Goal: Task Accomplishment & Management: Use online tool/utility

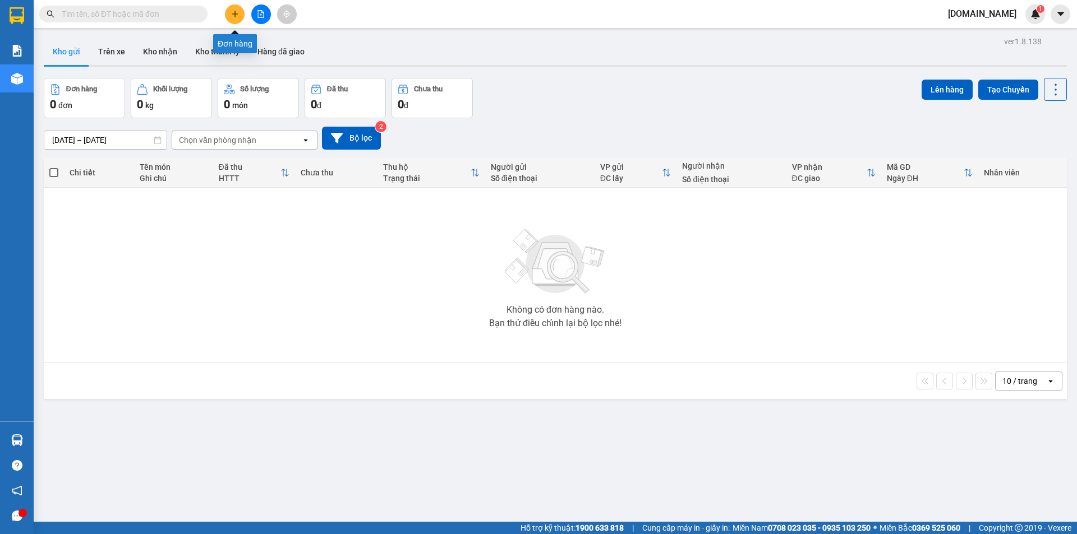
click at [236, 18] on button at bounding box center [235, 14] width 20 height 20
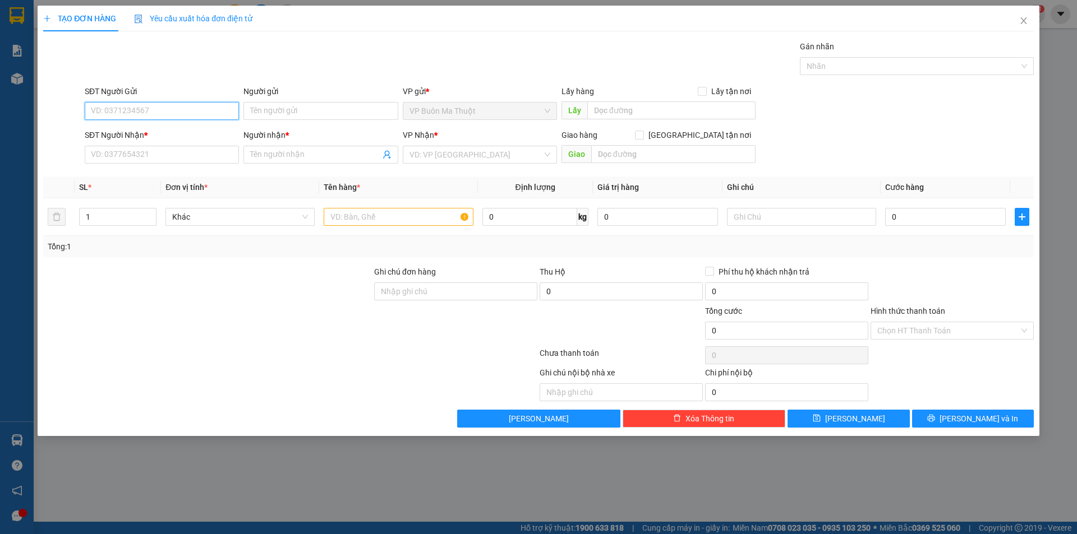
click at [191, 110] on input "SĐT Người Gửi" at bounding box center [162, 111] width 154 height 18
type input "0363679396"
click at [270, 110] on input "Người gửi" at bounding box center [320, 111] width 154 height 18
type input "[PERSON_NAME]"
drag, startPoint x: 140, startPoint y: 112, endPoint x: 84, endPoint y: 112, distance: 56.1
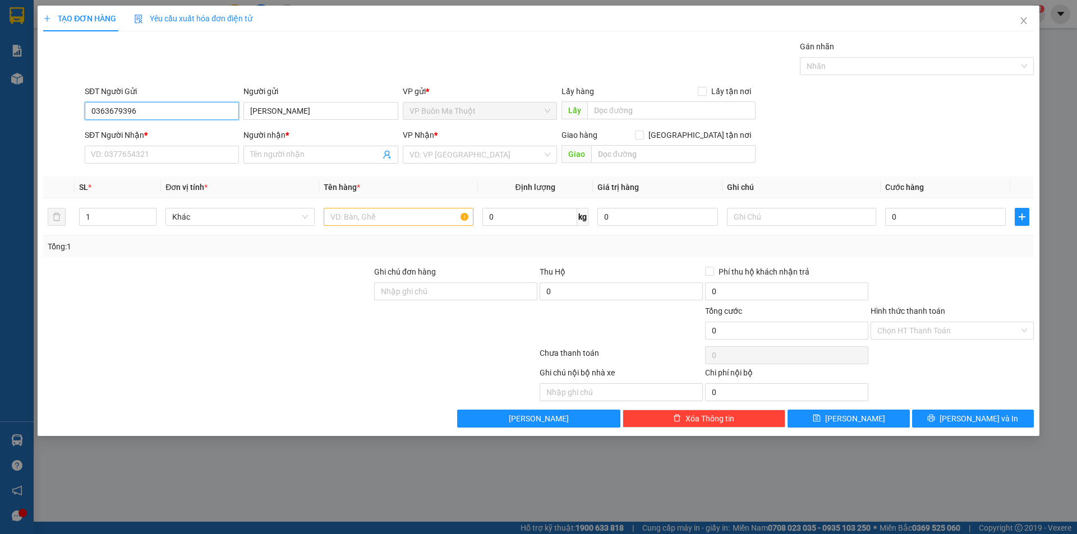
click at [85, 112] on input "0363679396" at bounding box center [162, 111] width 154 height 18
click at [127, 151] on input "SĐT Người Nhận *" at bounding box center [162, 155] width 154 height 18
paste input "0363679396"
type input "0363679396"
click at [262, 151] on input "Người nhận *" at bounding box center [315, 155] width 130 height 12
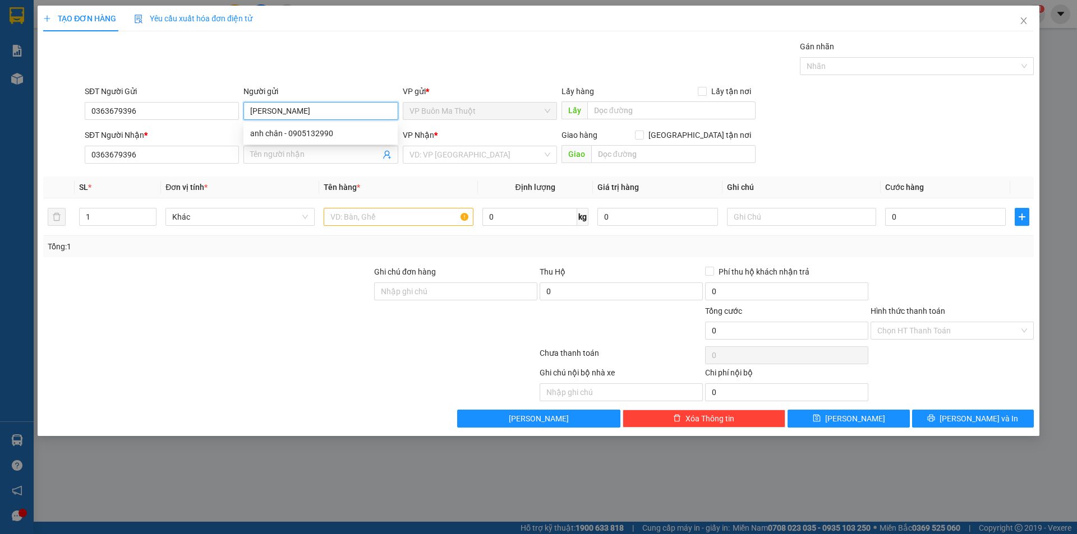
drag, startPoint x: 288, startPoint y: 109, endPoint x: 244, endPoint y: 114, distance: 44.6
click at [244, 114] on input "[PERSON_NAME]" at bounding box center [320, 111] width 154 height 18
click at [287, 153] on input "Người nhận *" at bounding box center [315, 155] width 130 height 12
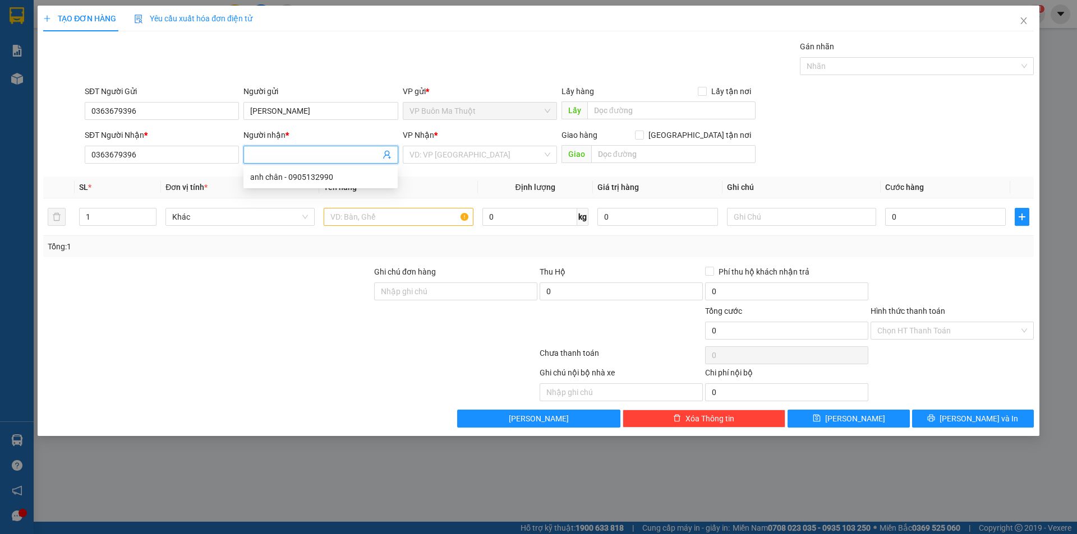
paste input "[PERSON_NAME]"
type input "[PERSON_NAME]"
click at [495, 153] on input "search" at bounding box center [475, 154] width 133 height 17
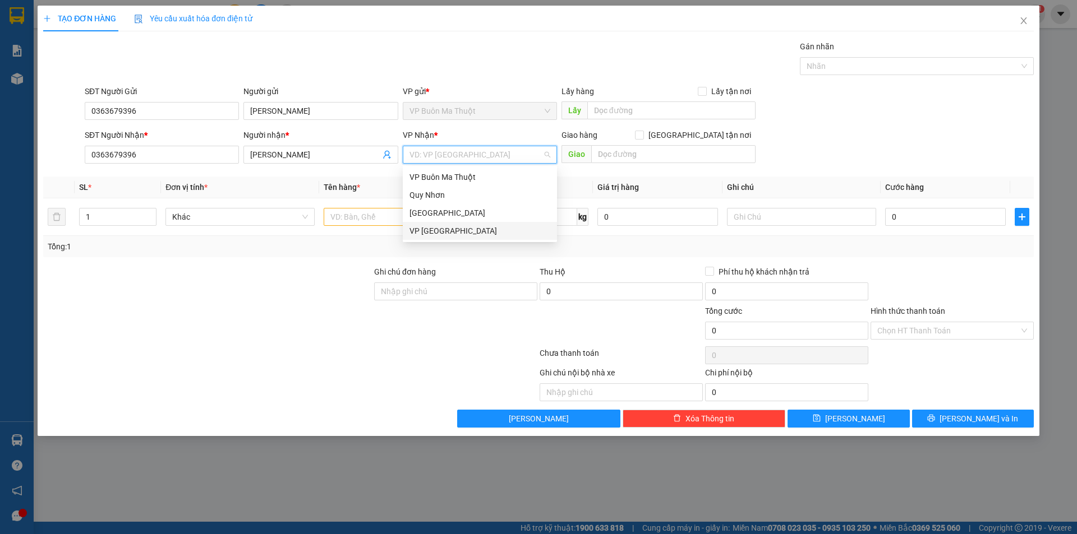
click at [439, 232] on div "VP [GEOGRAPHIC_DATA]" at bounding box center [479, 231] width 141 height 12
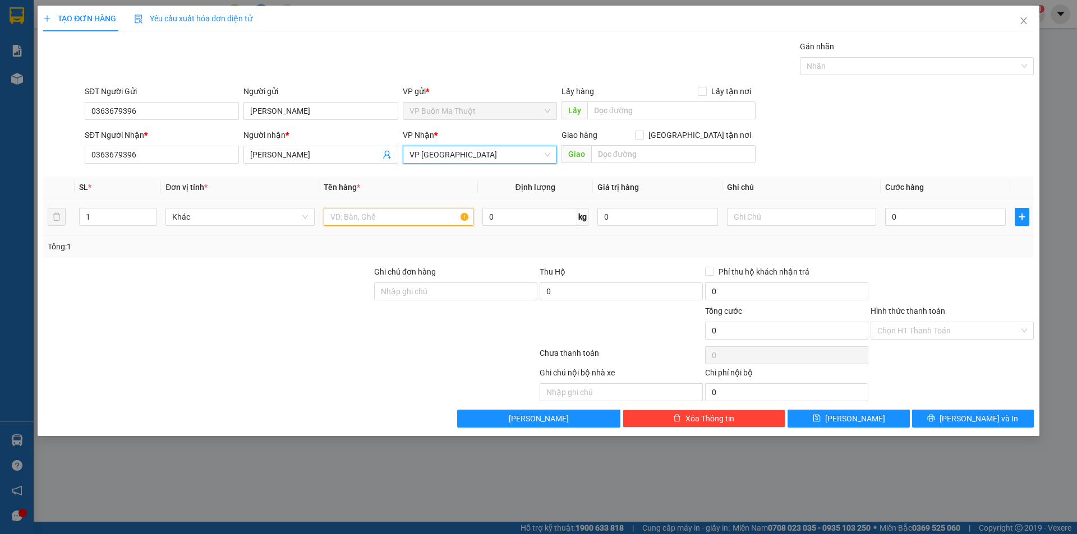
click at [352, 218] on input "text" at bounding box center [398, 217] width 149 height 18
type input "hộp giấy"
click at [908, 214] on input "0" at bounding box center [945, 217] width 121 height 18
type input "4"
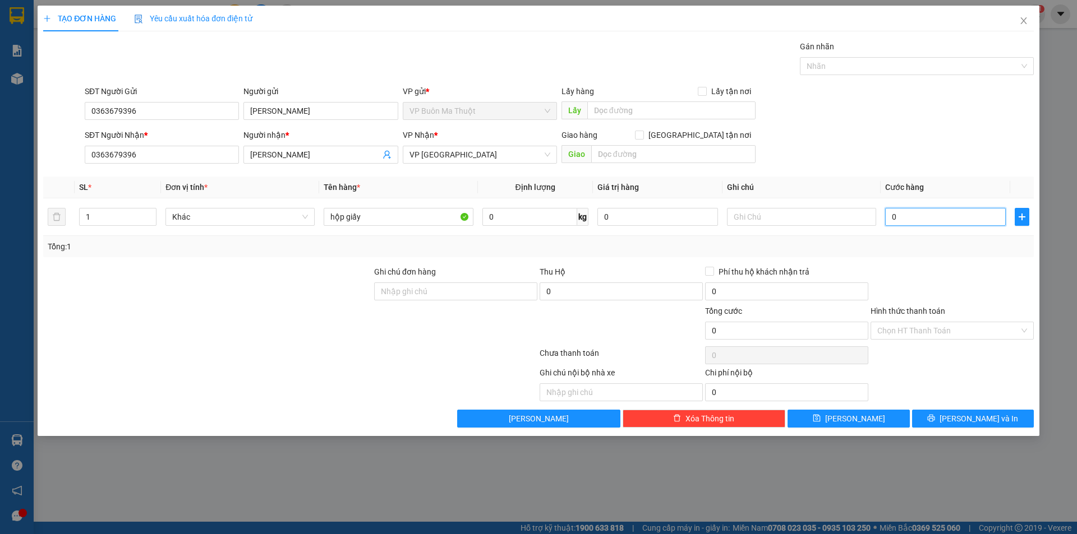
type input "4"
type input "40"
type input "400"
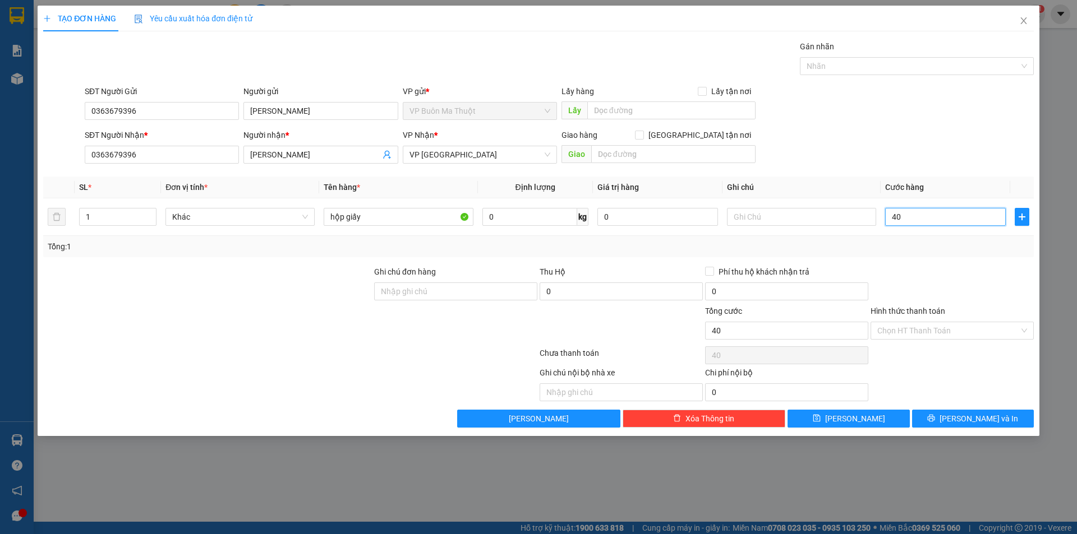
type input "400"
type input "4.000"
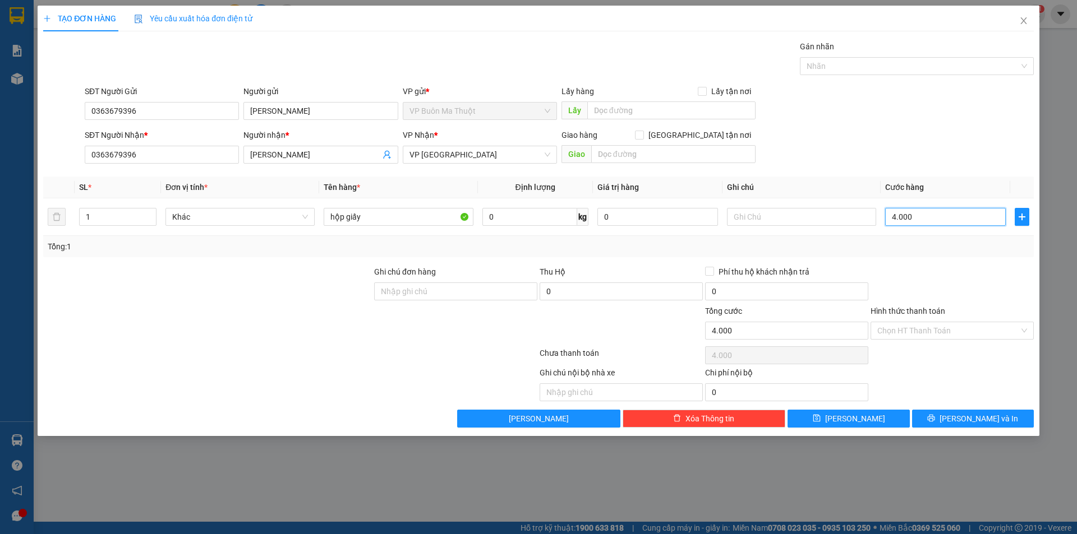
type input "40.000"
click at [755, 332] on input "40.000" at bounding box center [786, 331] width 163 height 18
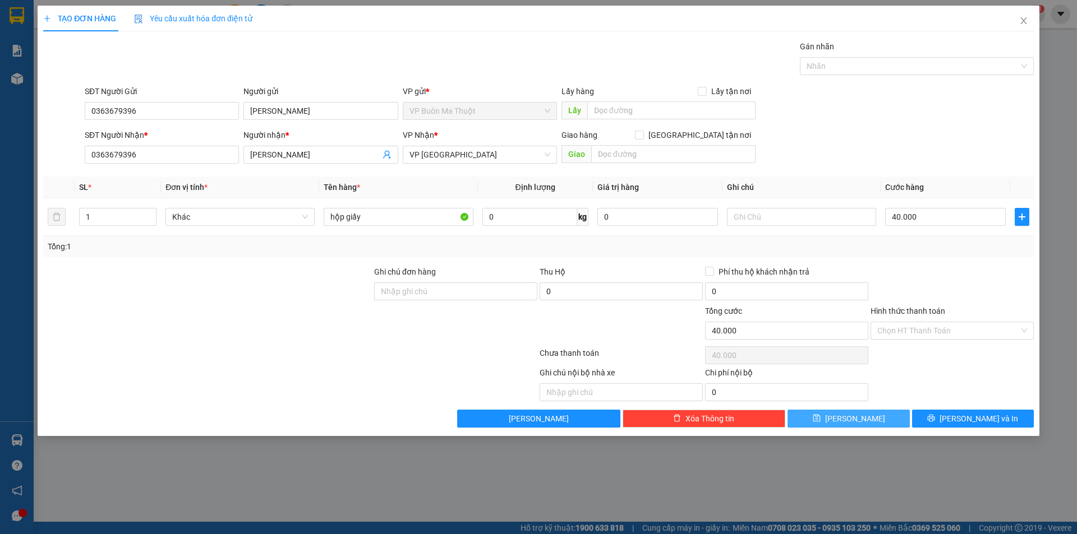
click at [860, 421] on span "[PERSON_NAME]" at bounding box center [855, 419] width 60 height 12
type input "0"
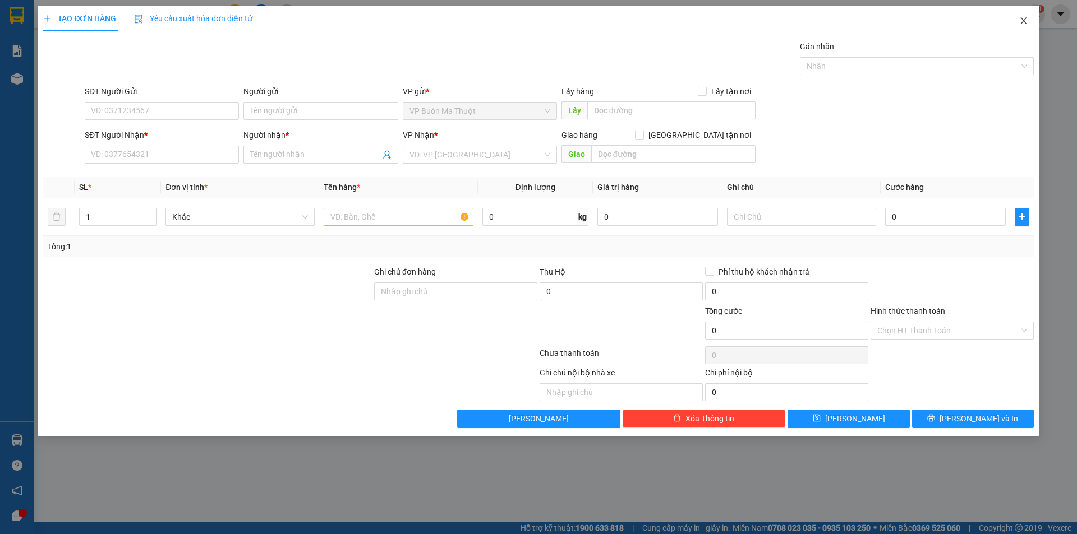
click at [1023, 22] on icon "close" at bounding box center [1023, 20] width 9 height 9
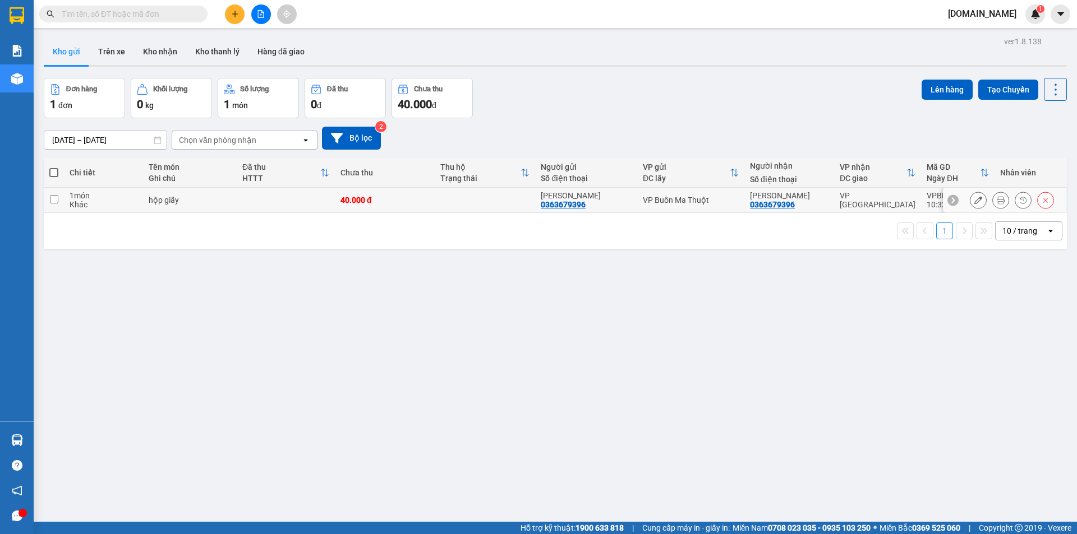
click at [112, 201] on div "Khác" at bounding box center [104, 204] width 68 height 9
checkbox input "true"
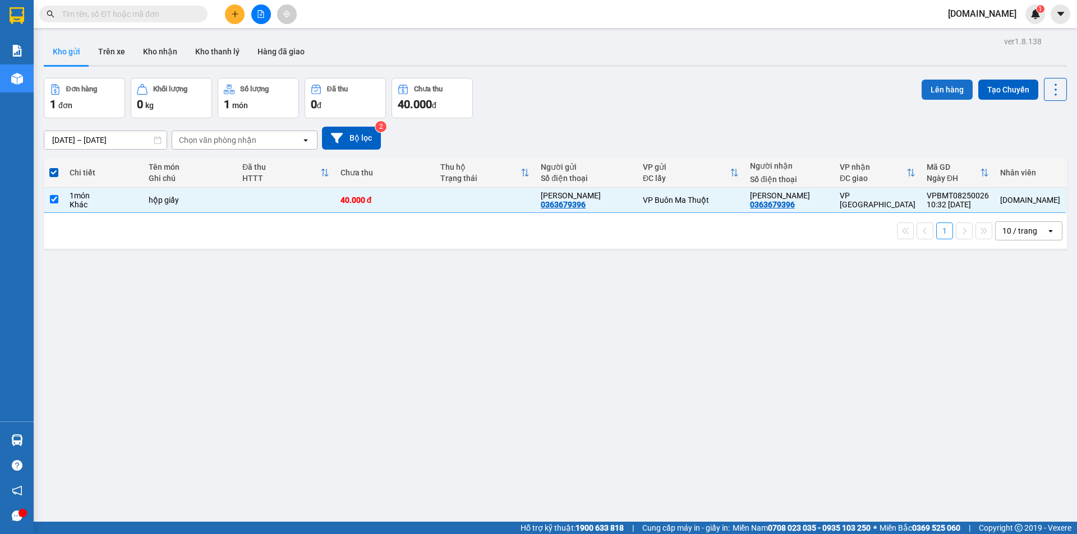
click at [940, 85] on button "Lên hàng" at bounding box center [946, 90] width 51 height 20
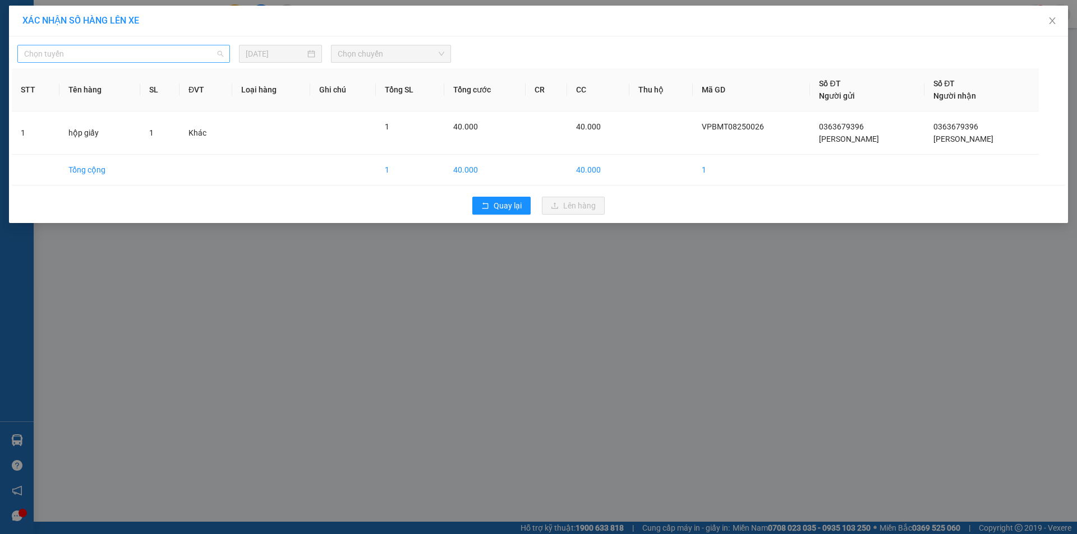
click at [219, 51] on span "Chọn tuyến" at bounding box center [123, 53] width 199 height 17
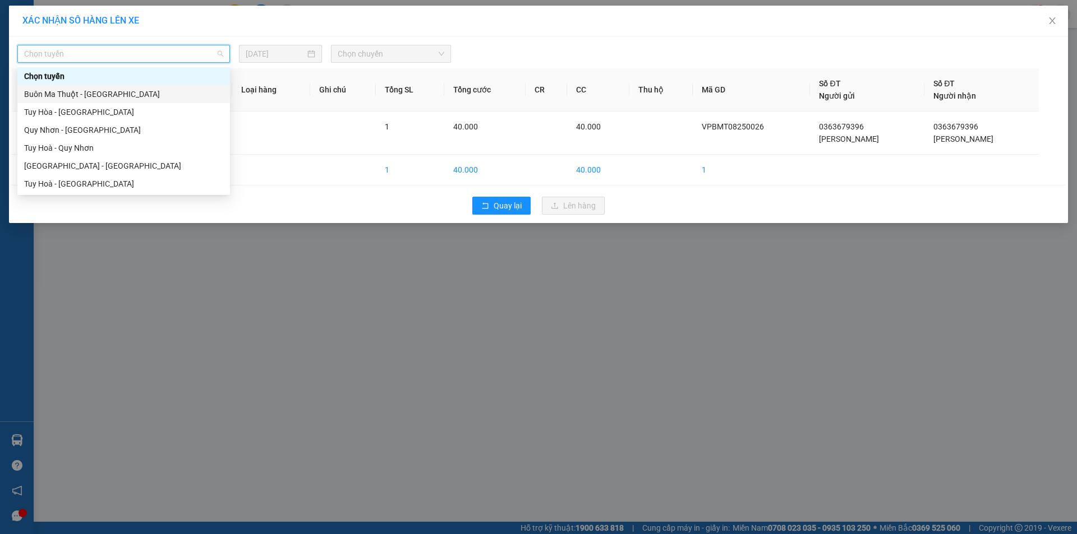
click at [104, 96] on div "Buôn Ma Thuột - [GEOGRAPHIC_DATA]" at bounding box center [123, 94] width 199 height 12
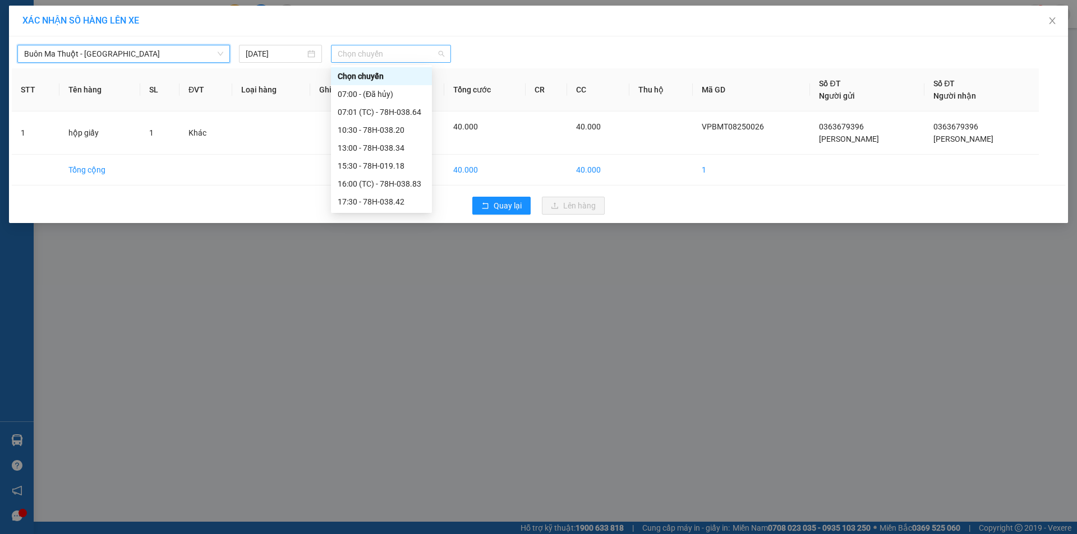
click at [442, 53] on span "Chọn chuyến" at bounding box center [391, 53] width 107 height 17
click at [396, 149] on div "13:00 - 78H-038.34" at bounding box center [381, 148] width 87 height 12
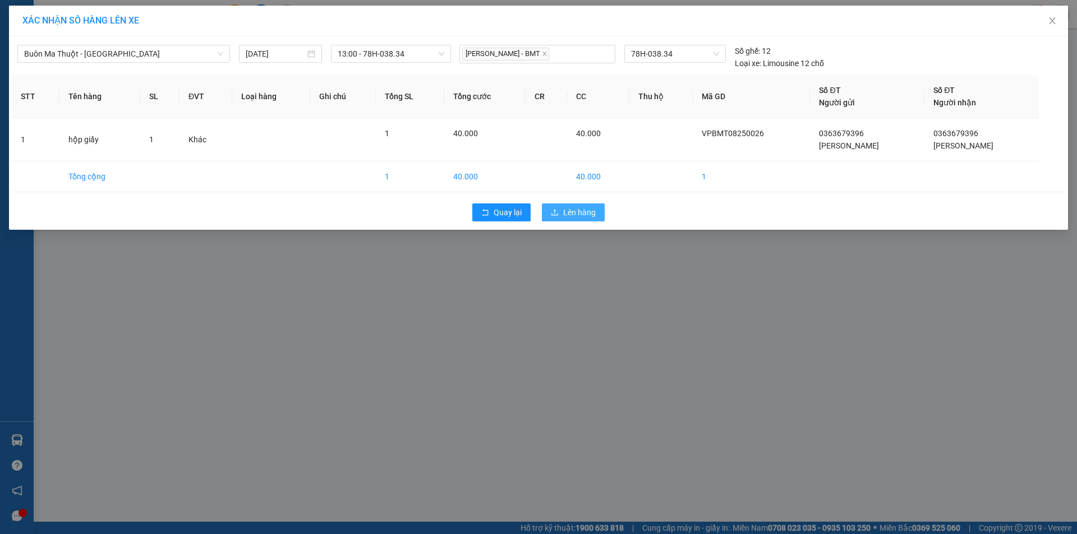
click at [577, 210] on span "Lên hàng" at bounding box center [579, 212] width 33 height 12
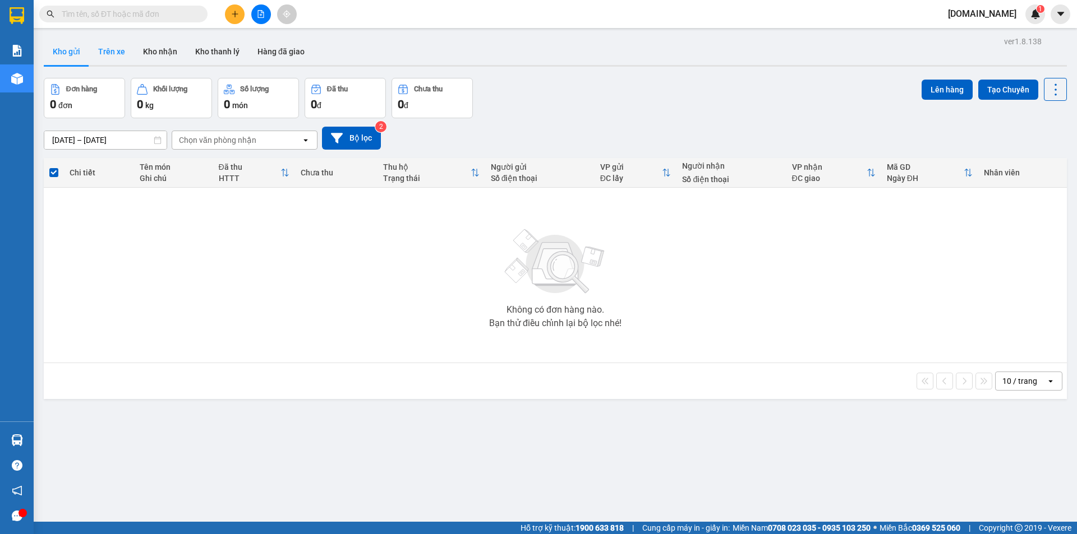
click at [113, 50] on button "Trên xe" at bounding box center [111, 51] width 45 height 27
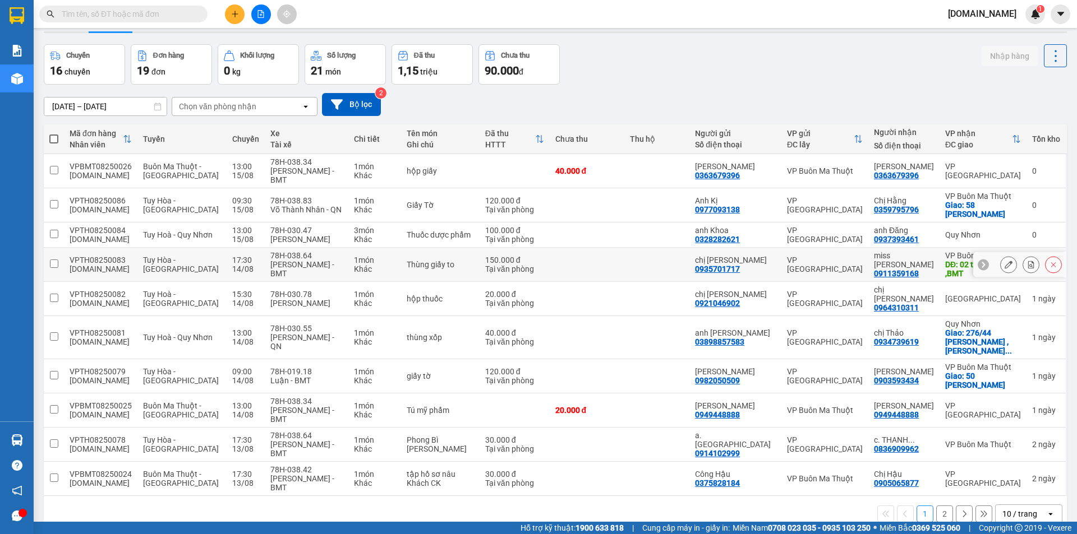
scroll to position [52, 0]
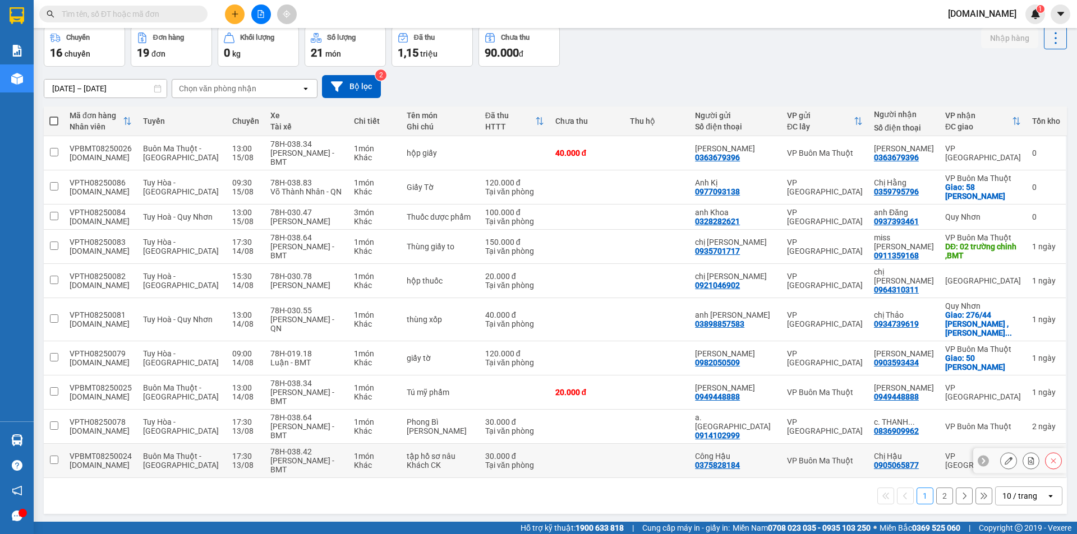
click at [624, 444] on td at bounding box center [587, 461] width 75 height 34
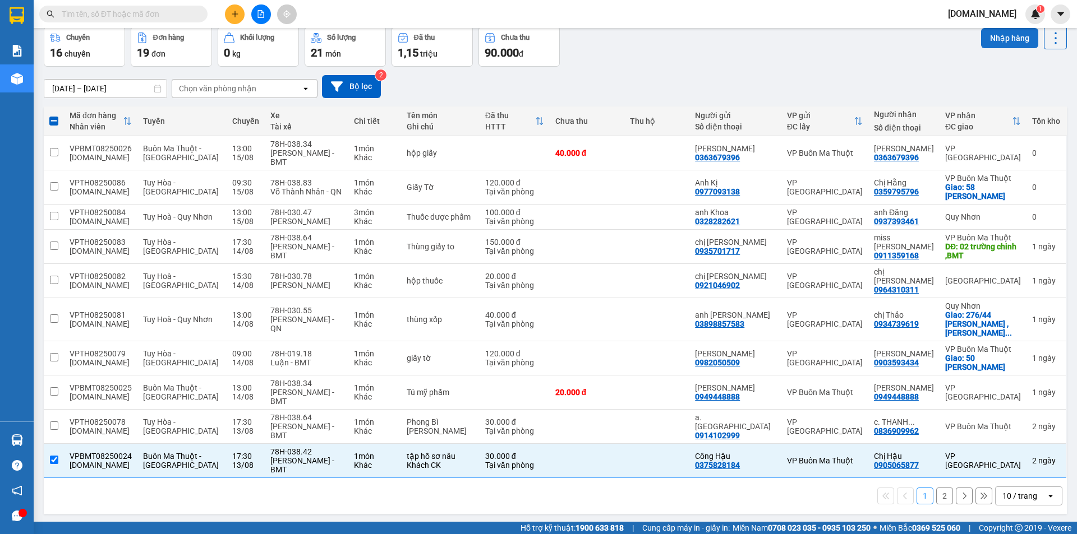
click at [1005, 36] on button "Nhập hàng" at bounding box center [1009, 38] width 57 height 20
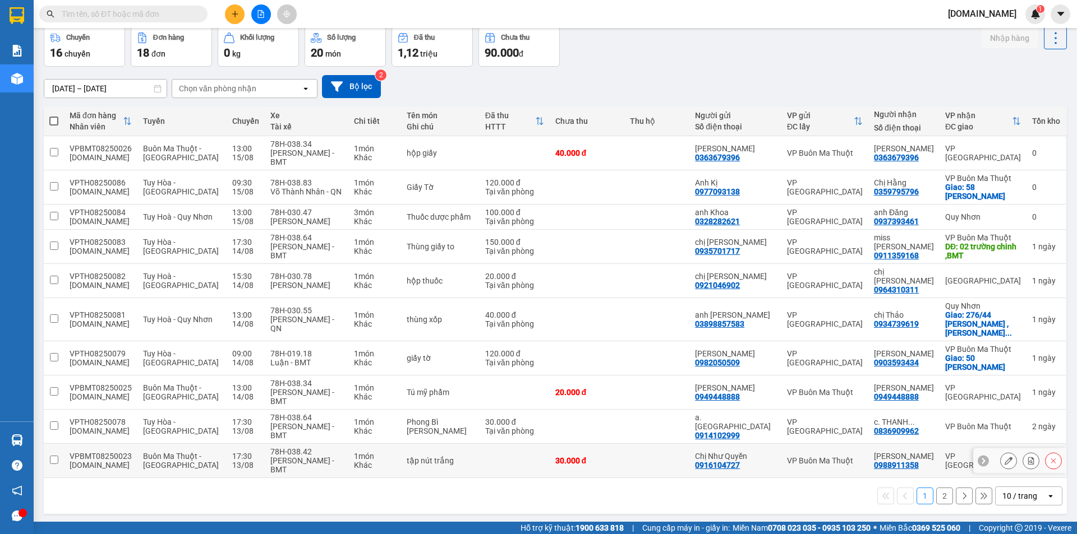
click at [644, 444] on td at bounding box center [656, 461] width 65 height 34
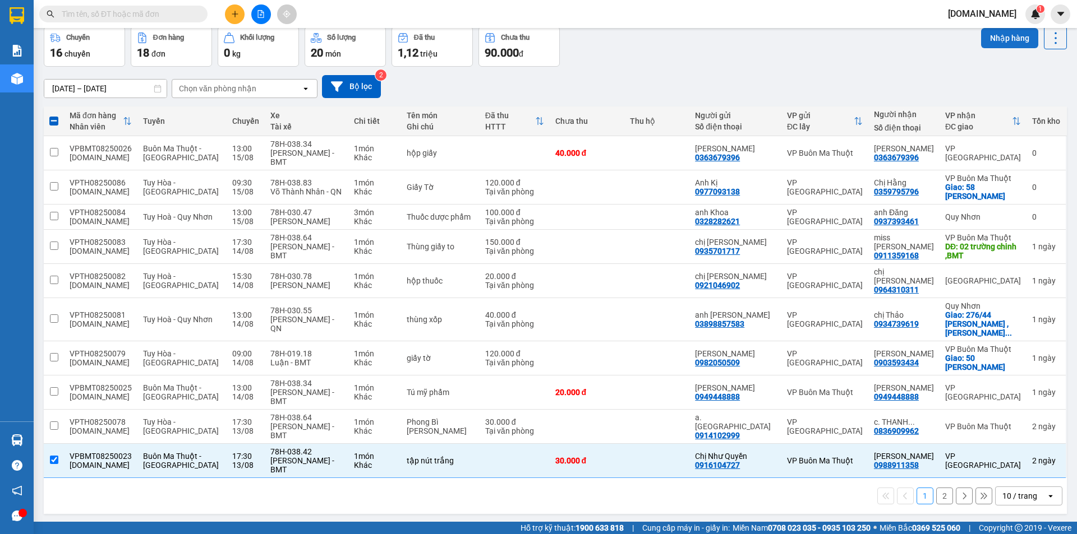
click at [1011, 36] on button "Nhập hàng" at bounding box center [1009, 38] width 57 height 20
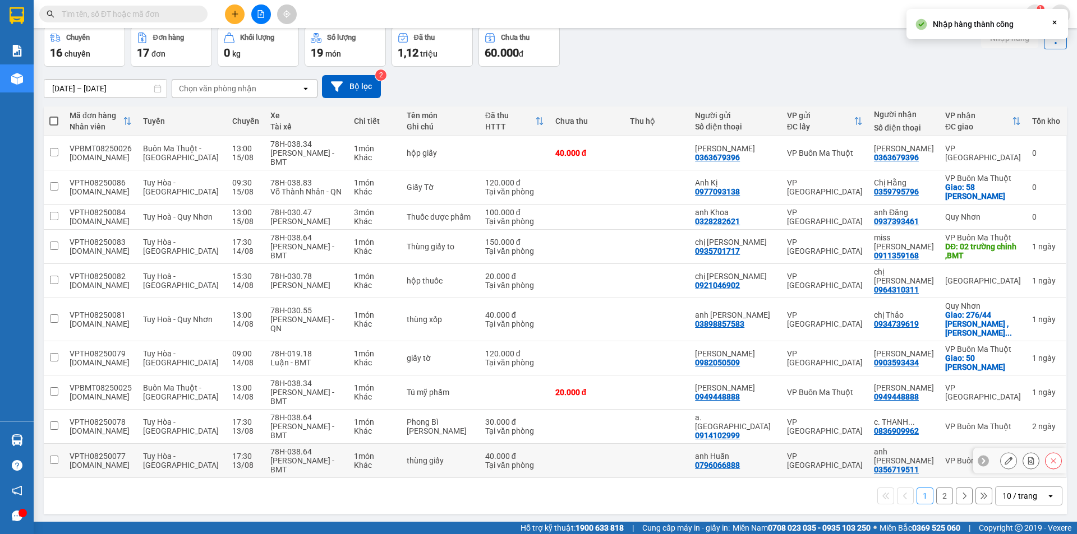
click at [637, 444] on td at bounding box center [656, 461] width 65 height 34
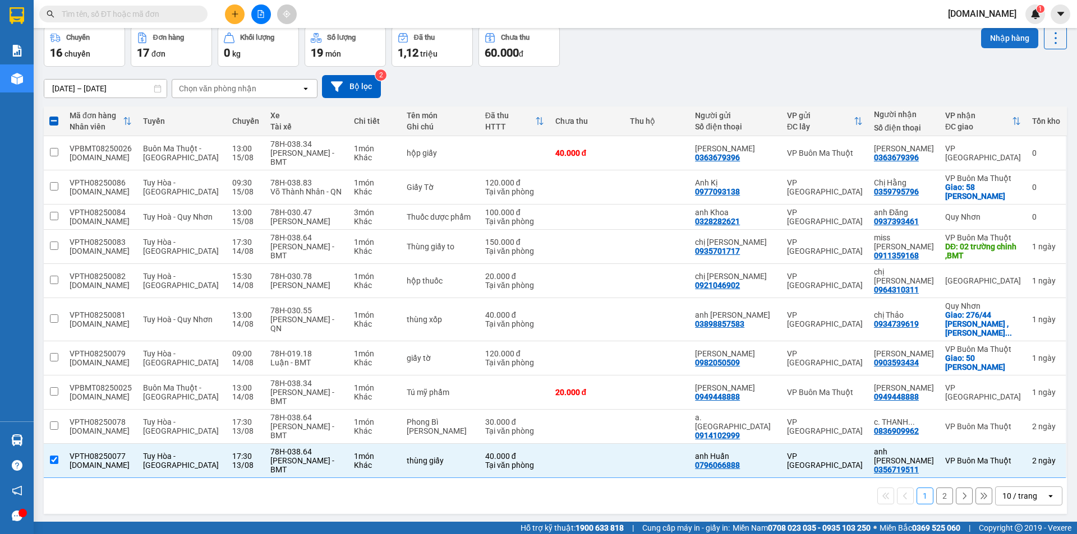
click at [1003, 38] on button "Nhập hàng" at bounding box center [1009, 38] width 57 height 20
checkbox input "false"
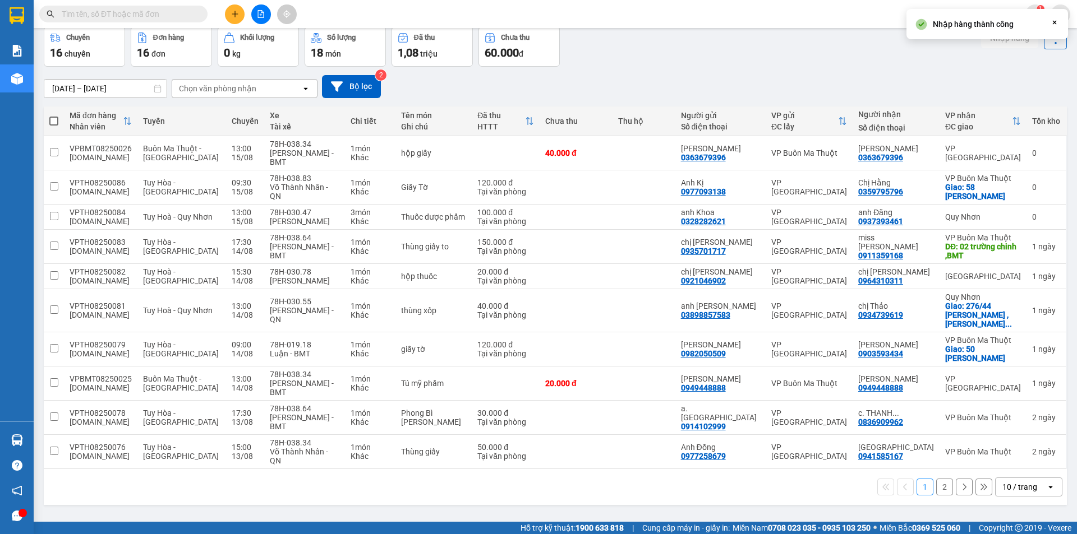
click at [937, 479] on button "2" at bounding box center [944, 487] width 17 height 17
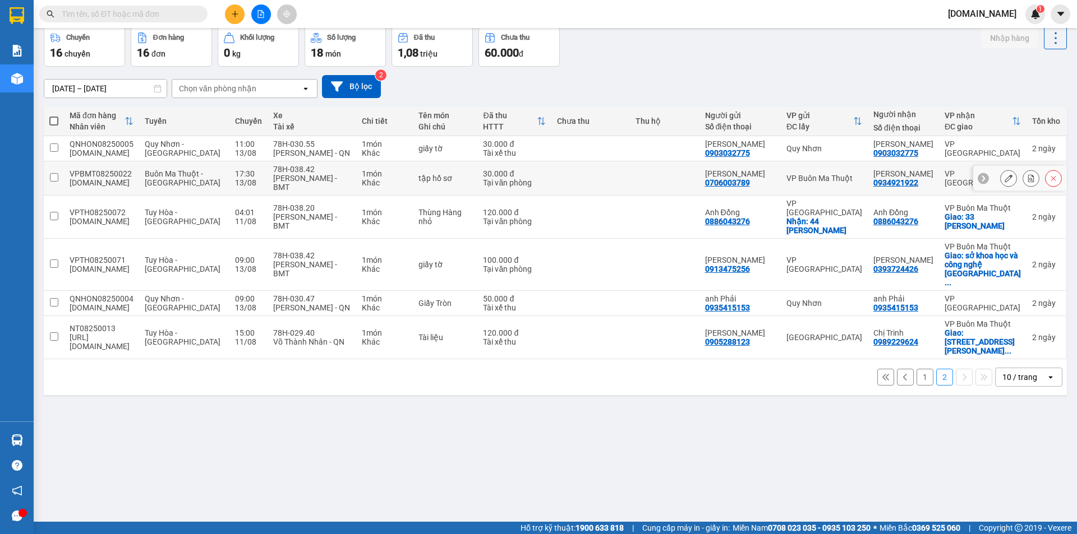
click at [634, 171] on td at bounding box center [665, 179] width 70 height 34
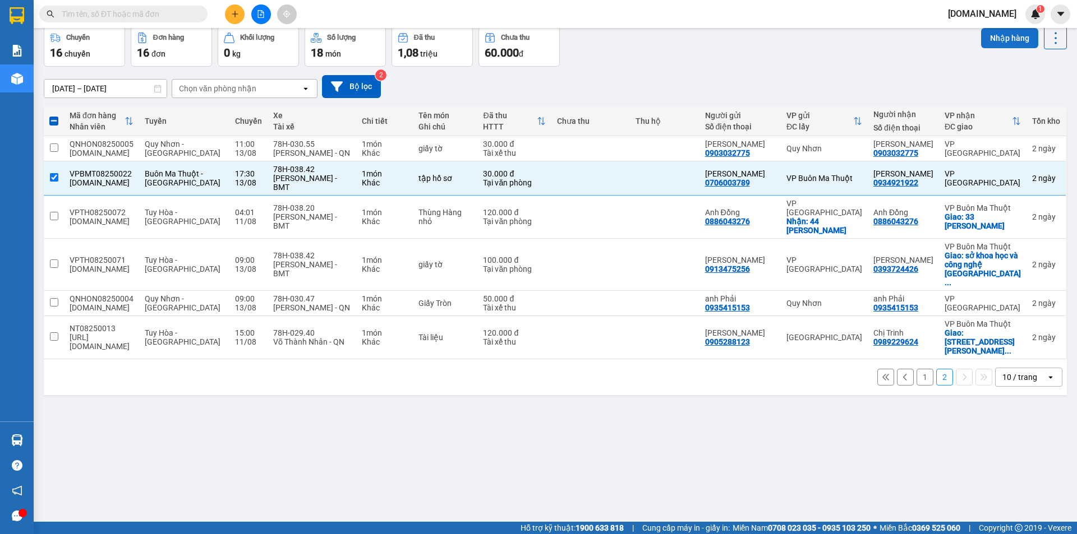
click at [1004, 34] on button "Nhập hàng" at bounding box center [1009, 38] width 57 height 20
checkbox input "false"
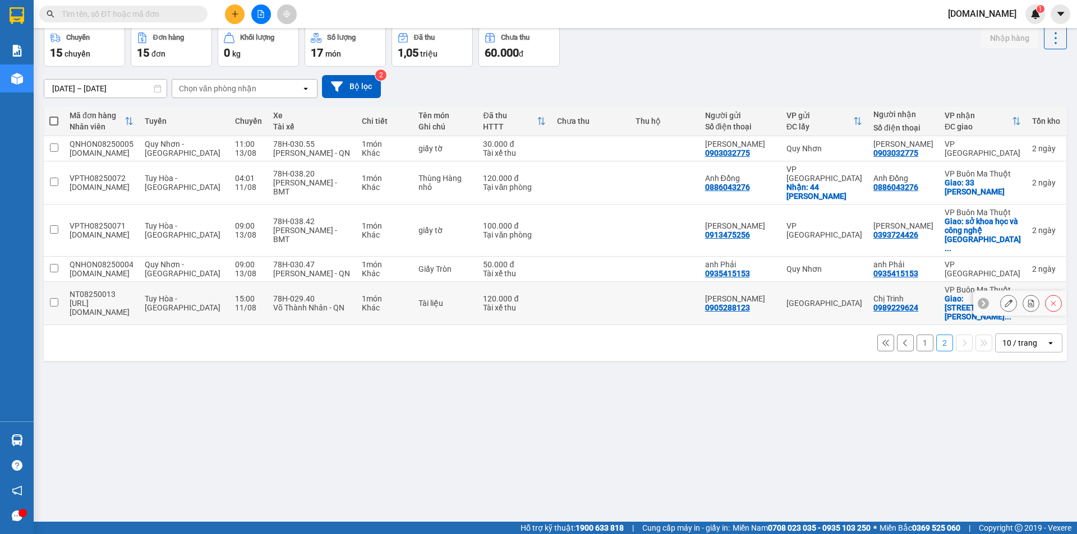
click at [582, 282] on td at bounding box center [590, 303] width 79 height 43
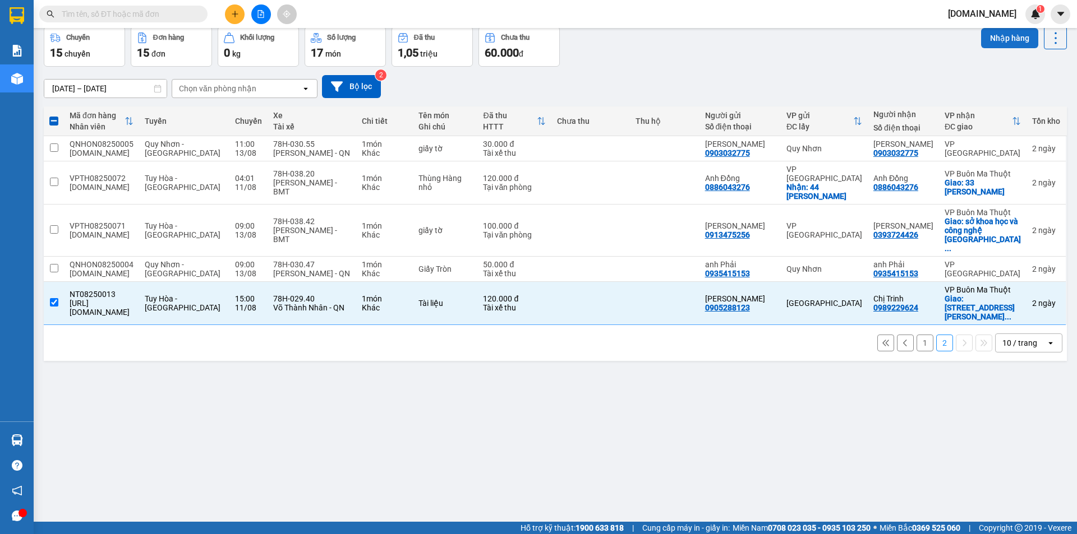
click at [1000, 33] on button "Nhập hàng" at bounding box center [1009, 38] width 57 height 20
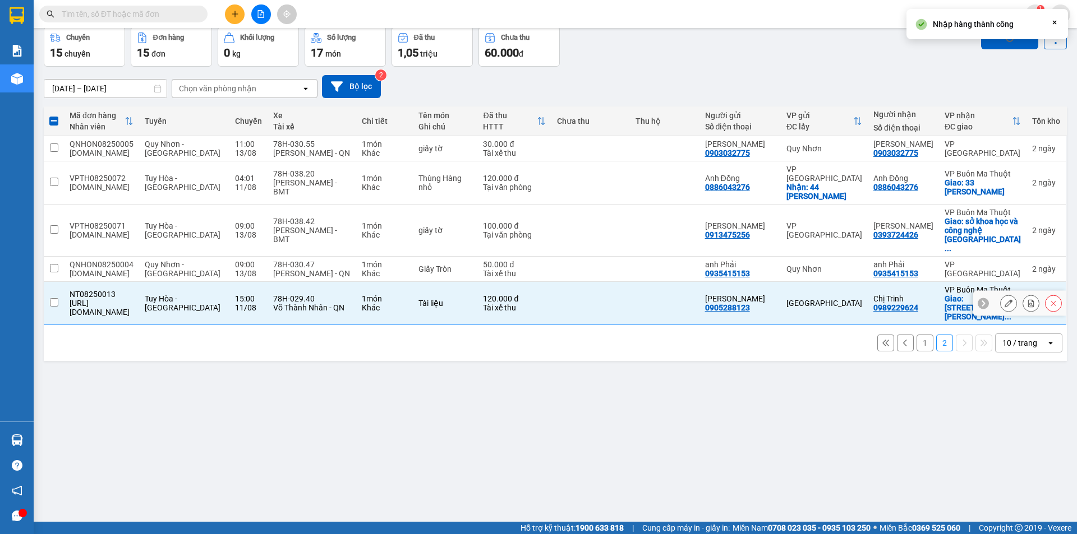
checkbox input "false"
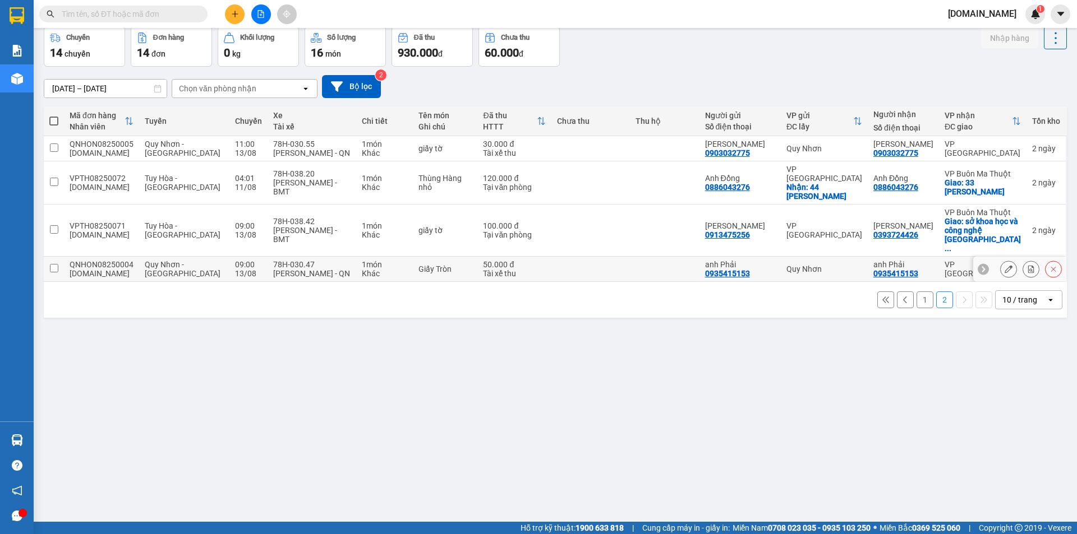
click at [637, 257] on td at bounding box center [665, 269] width 70 height 25
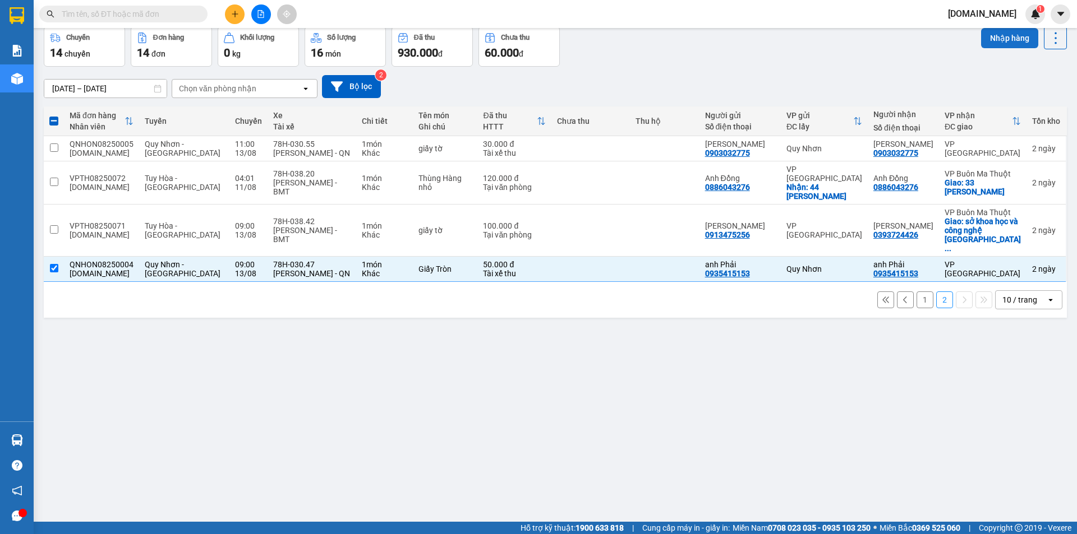
click at [1002, 34] on button "Nhập hàng" at bounding box center [1009, 38] width 57 height 20
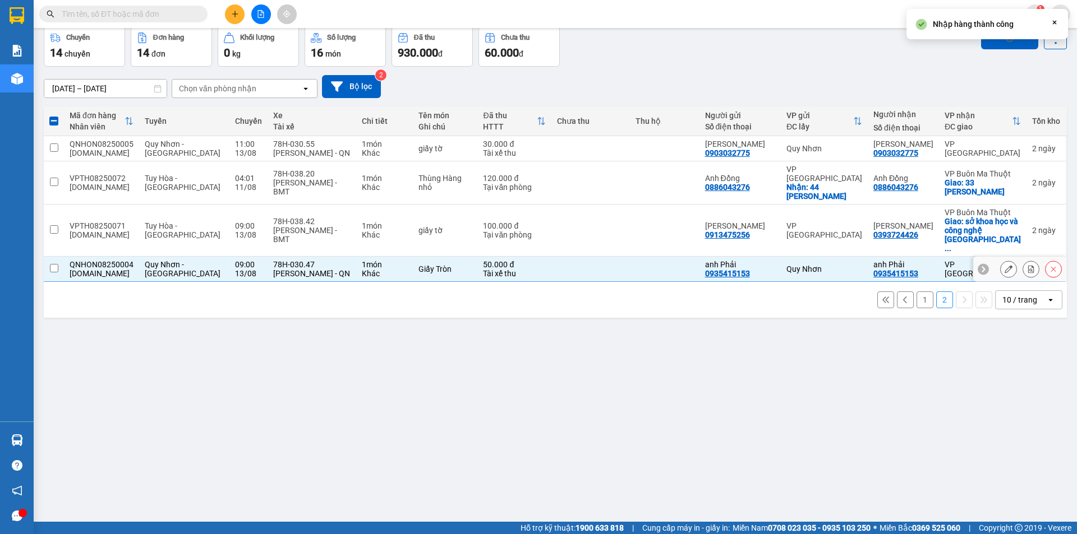
checkbox input "false"
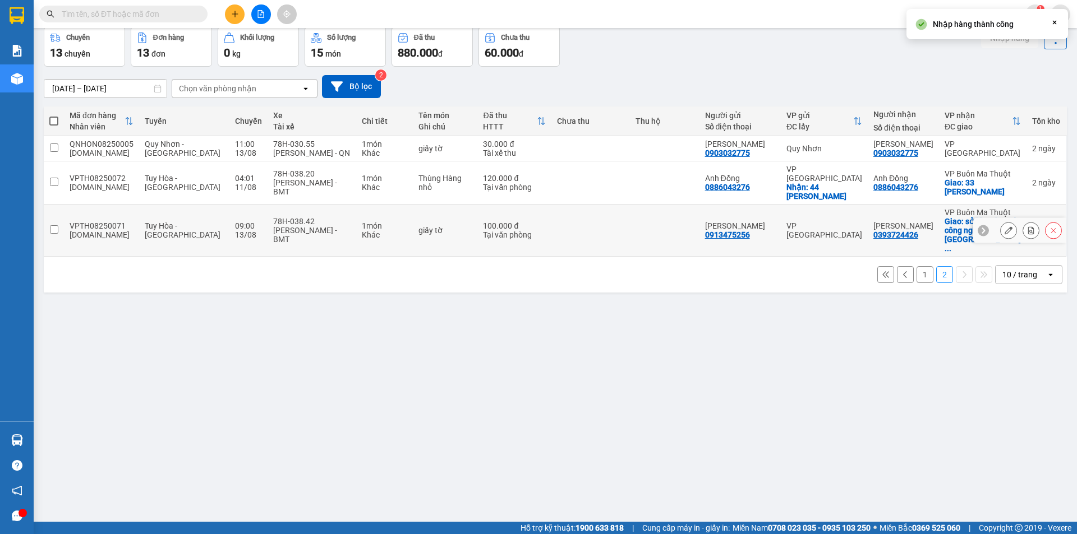
click at [629, 205] on td at bounding box center [590, 231] width 79 height 52
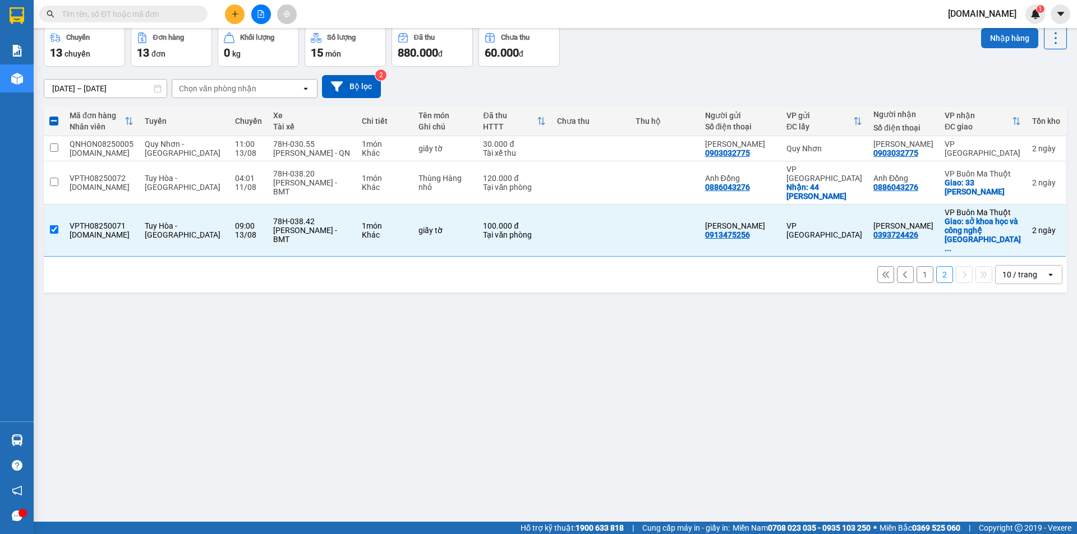
click at [994, 35] on button "Nhập hàng" at bounding box center [1009, 38] width 57 height 20
checkbox input "false"
